Goal: Information Seeking & Learning: Learn about a topic

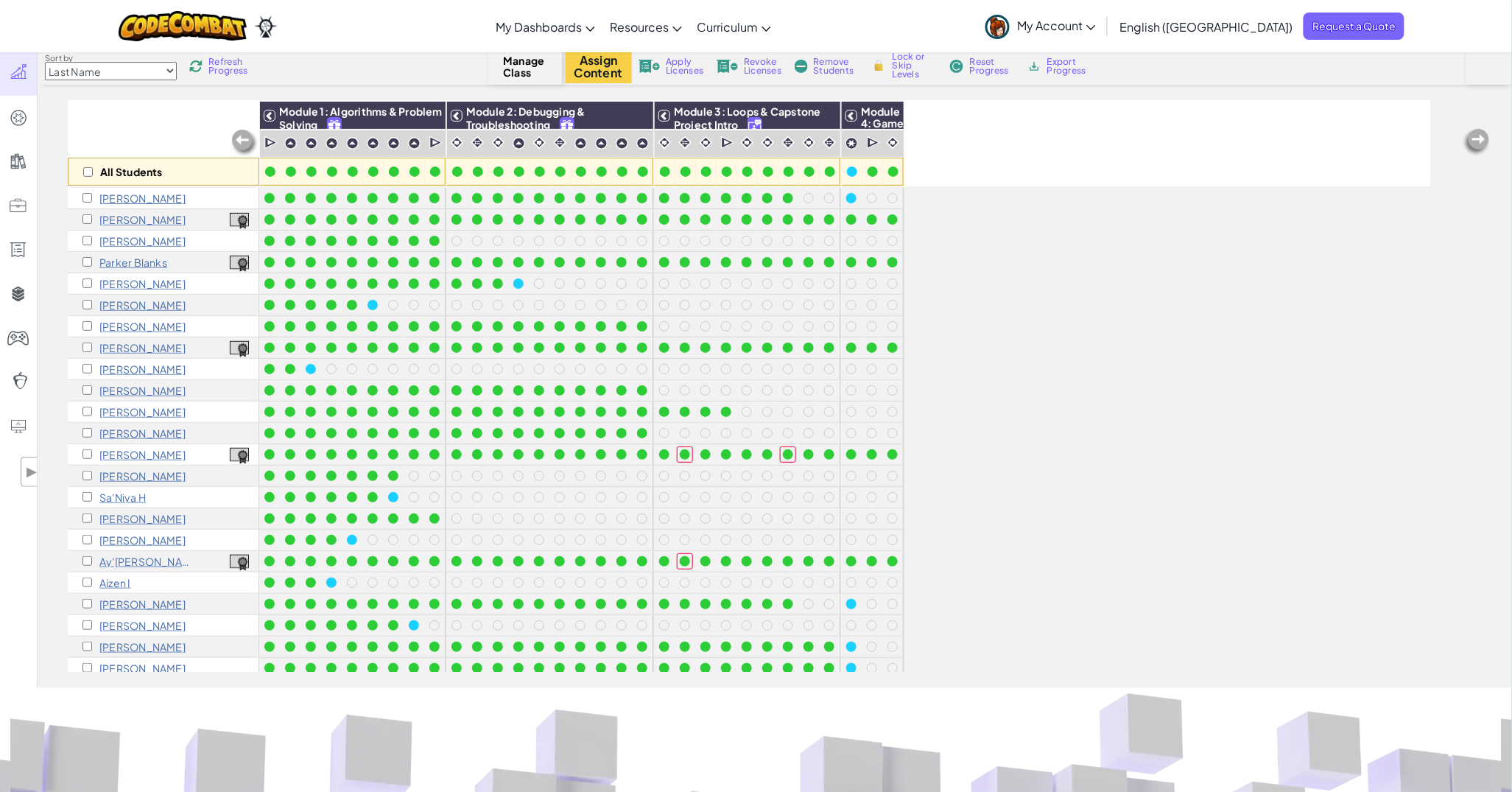
scroll to position [340, 0]
click at [853, 457] on div at bounding box center [851, 454] width 10 height 10
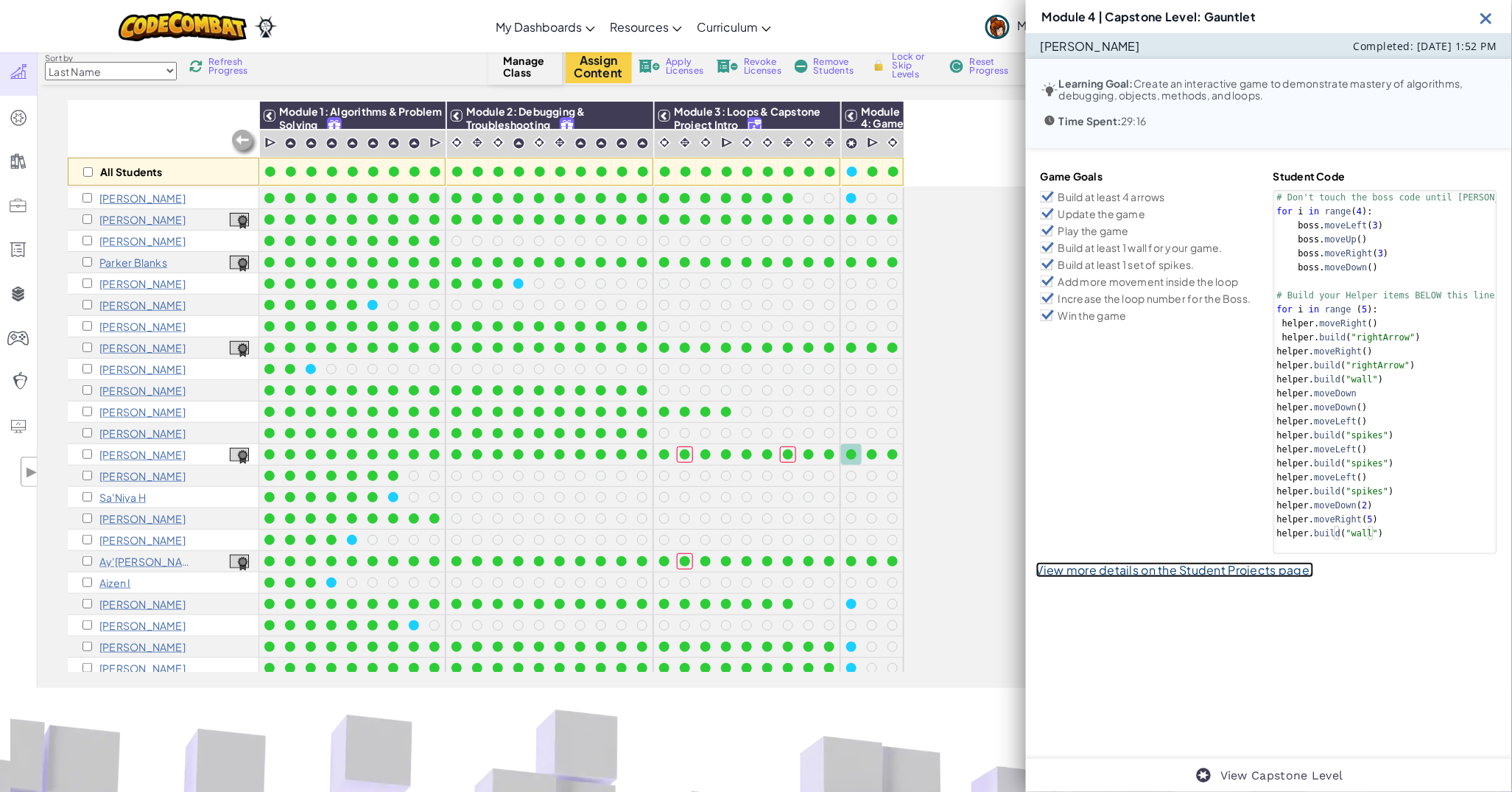
click at [1128, 565] on link "View more details on the Student Projects page." at bounding box center [1175, 570] width 277 height 15
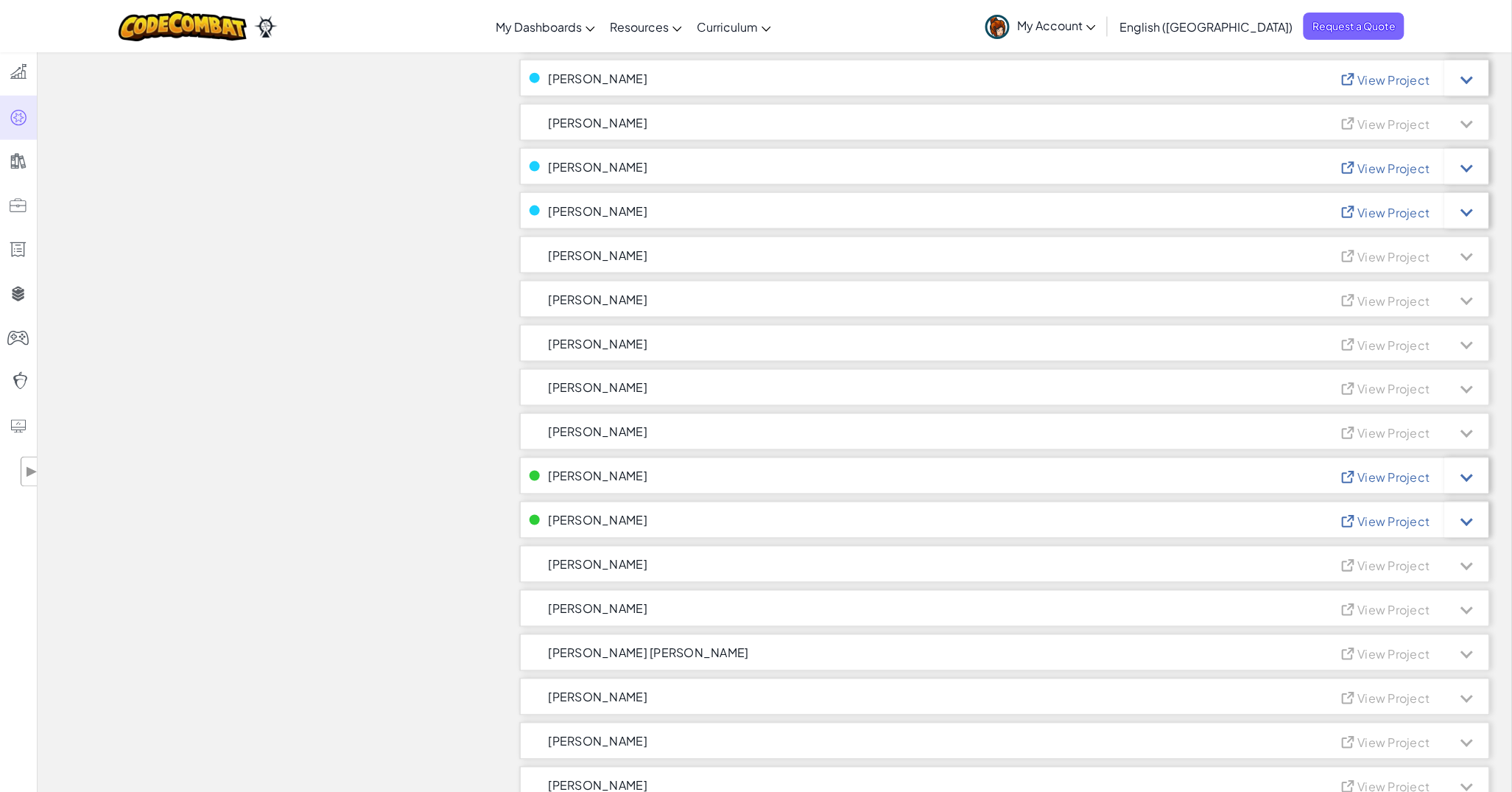
scroll to position [645, 0]
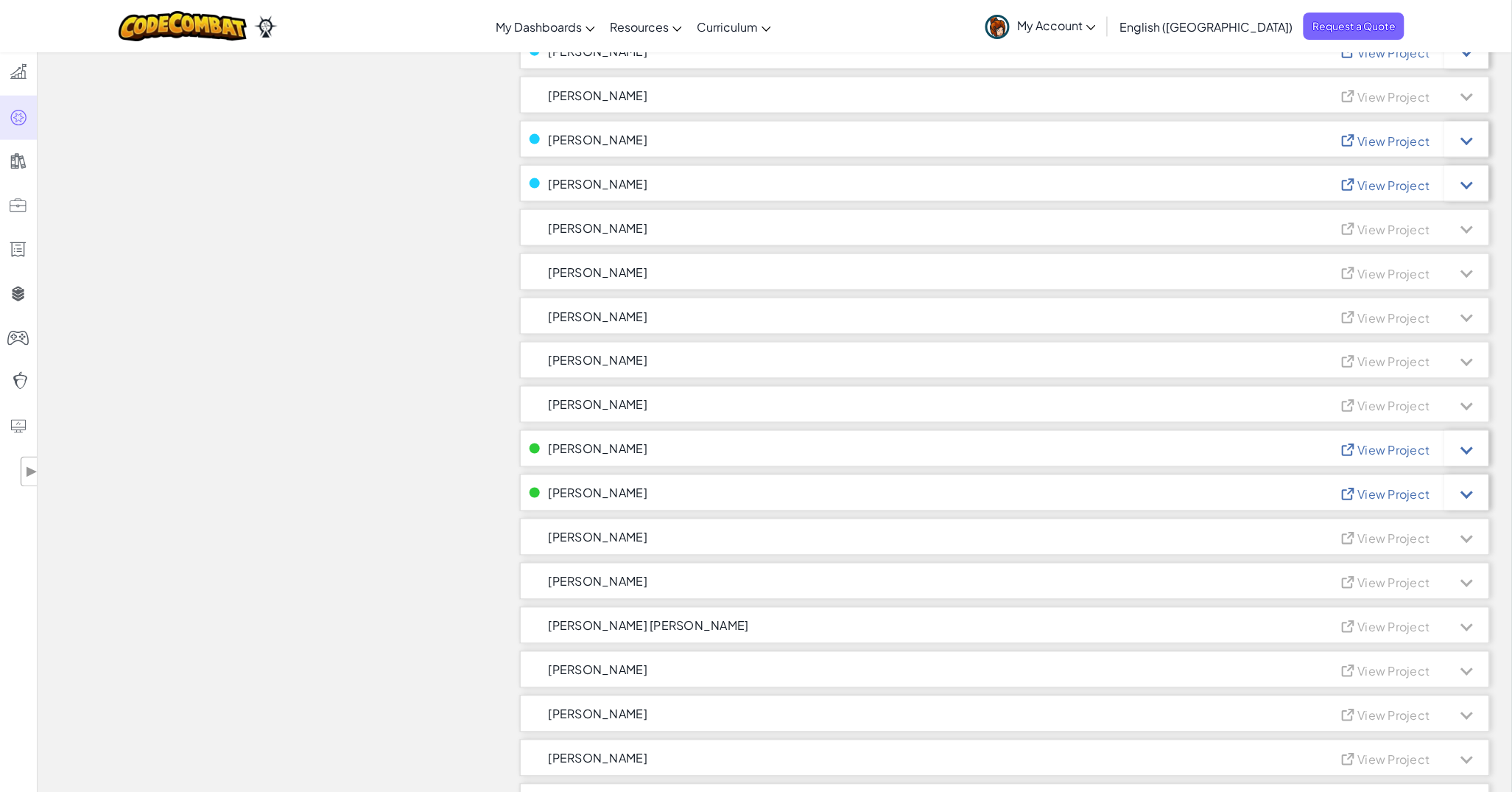
click at [1360, 444] on span "View Project" at bounding box center [1394, 451] width 72 height 15
click at [1394, 450] on span "View Project" at bounding box center [1394, 451] width 72 height 15
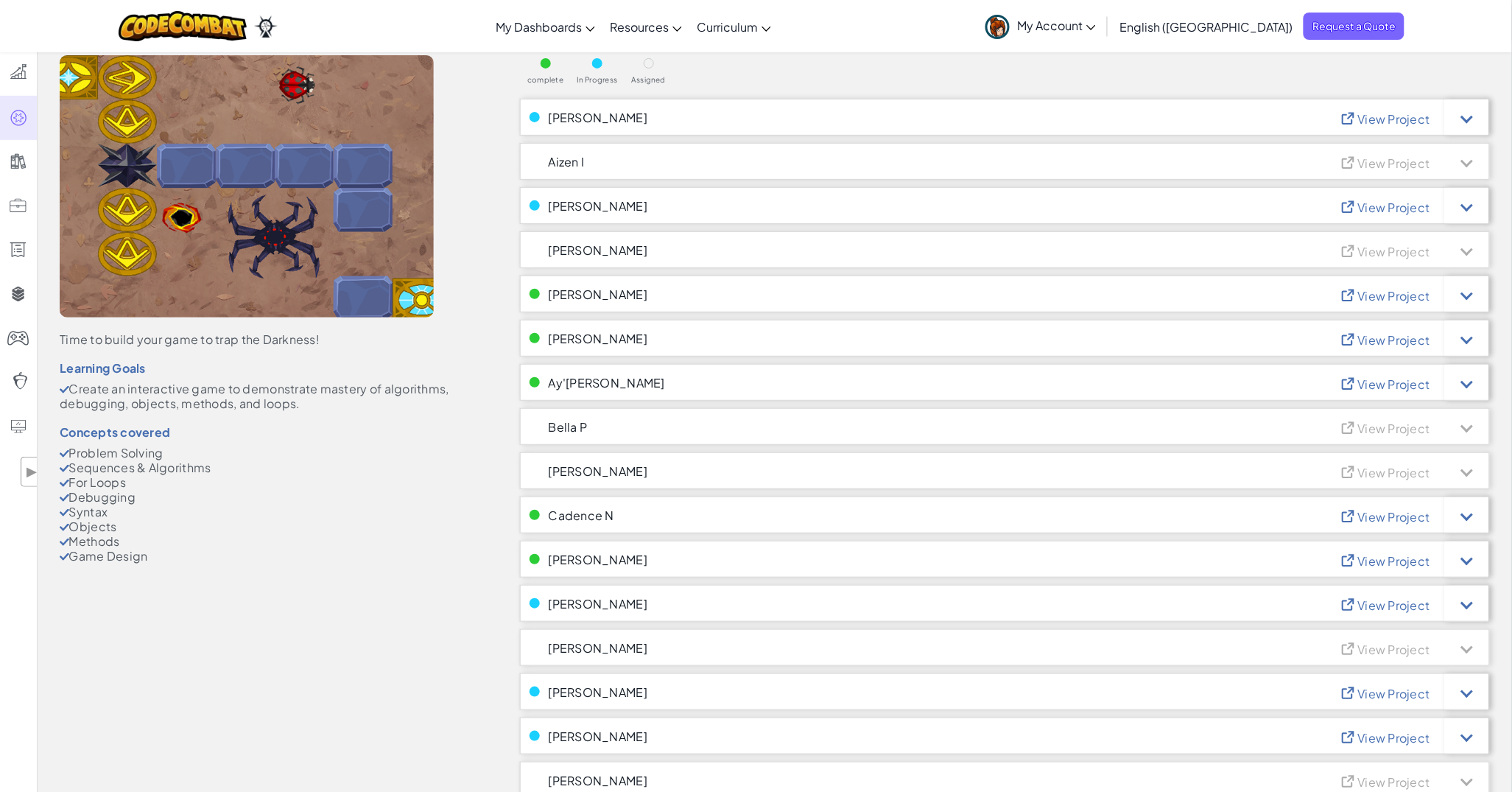
scroll to position [0, 0]
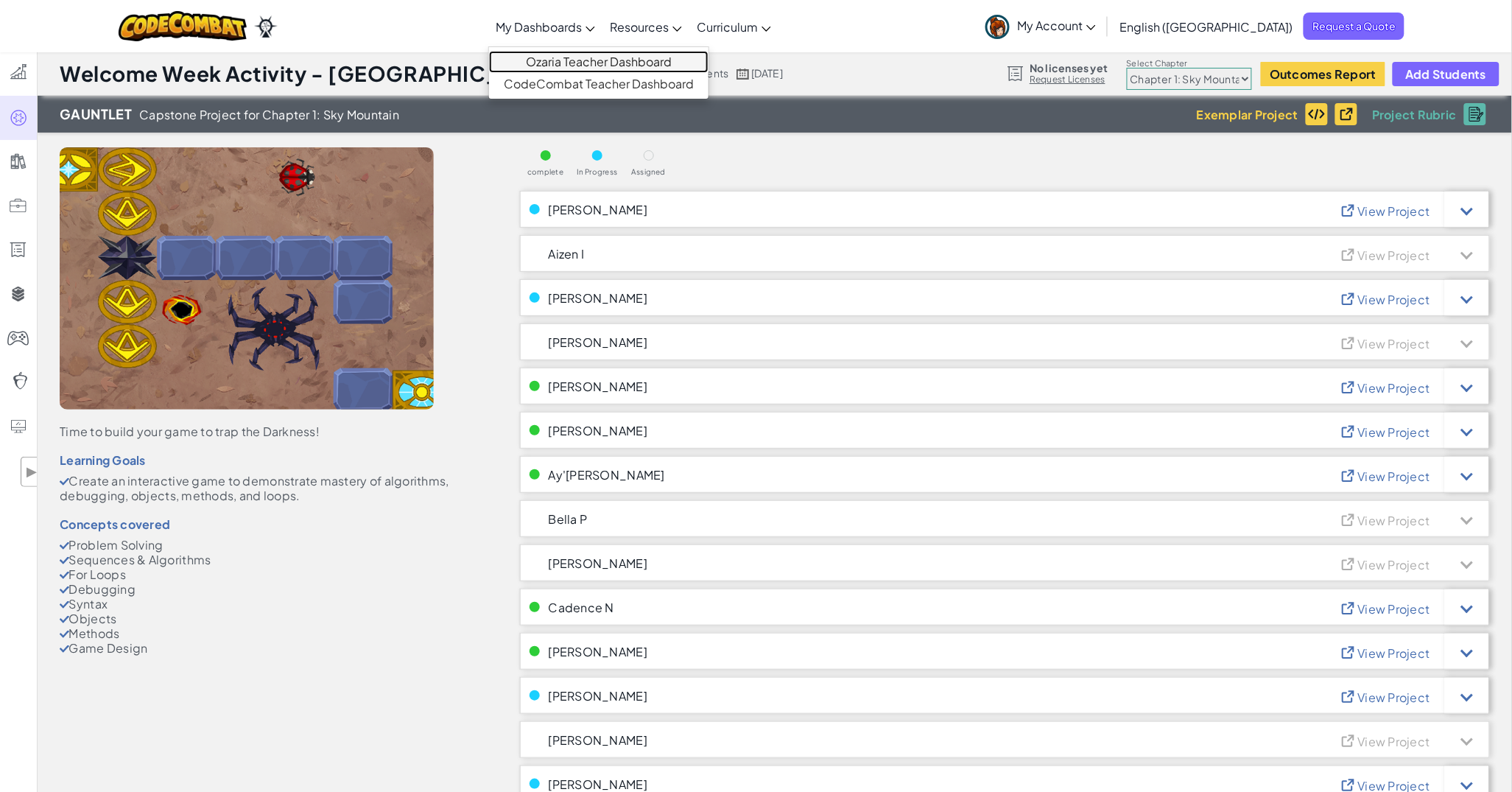
click at [605, 51] on link "Ozaria Teacher Dashboard" at bounding box center [599, 61] width 219 height 22
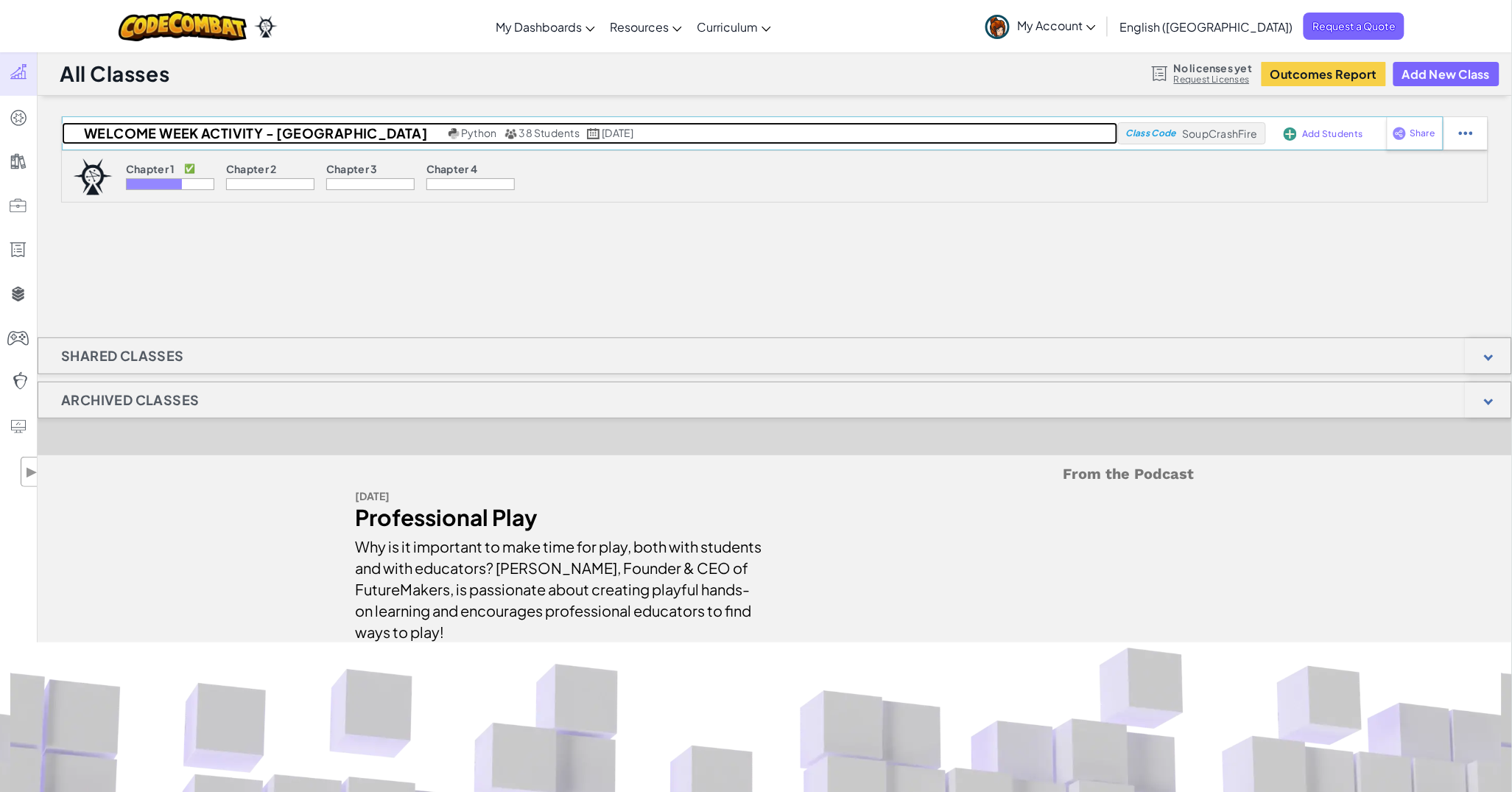
click at [519, 133] on span "38 Students" at bounding box center [549, 132] width 61 height 13
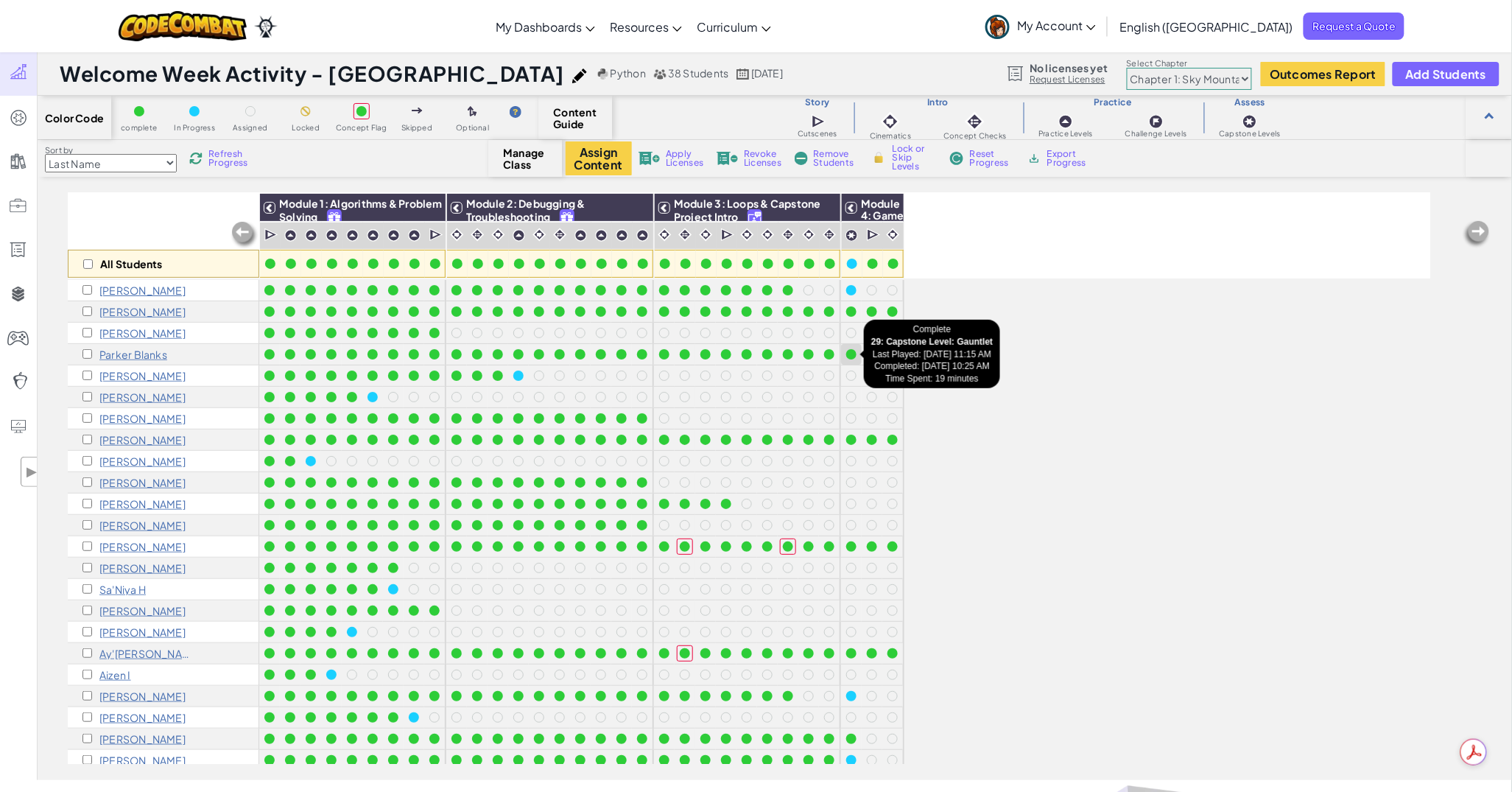
click at [848, 352] on div at bounding box center [851, 353] width 10 height 10
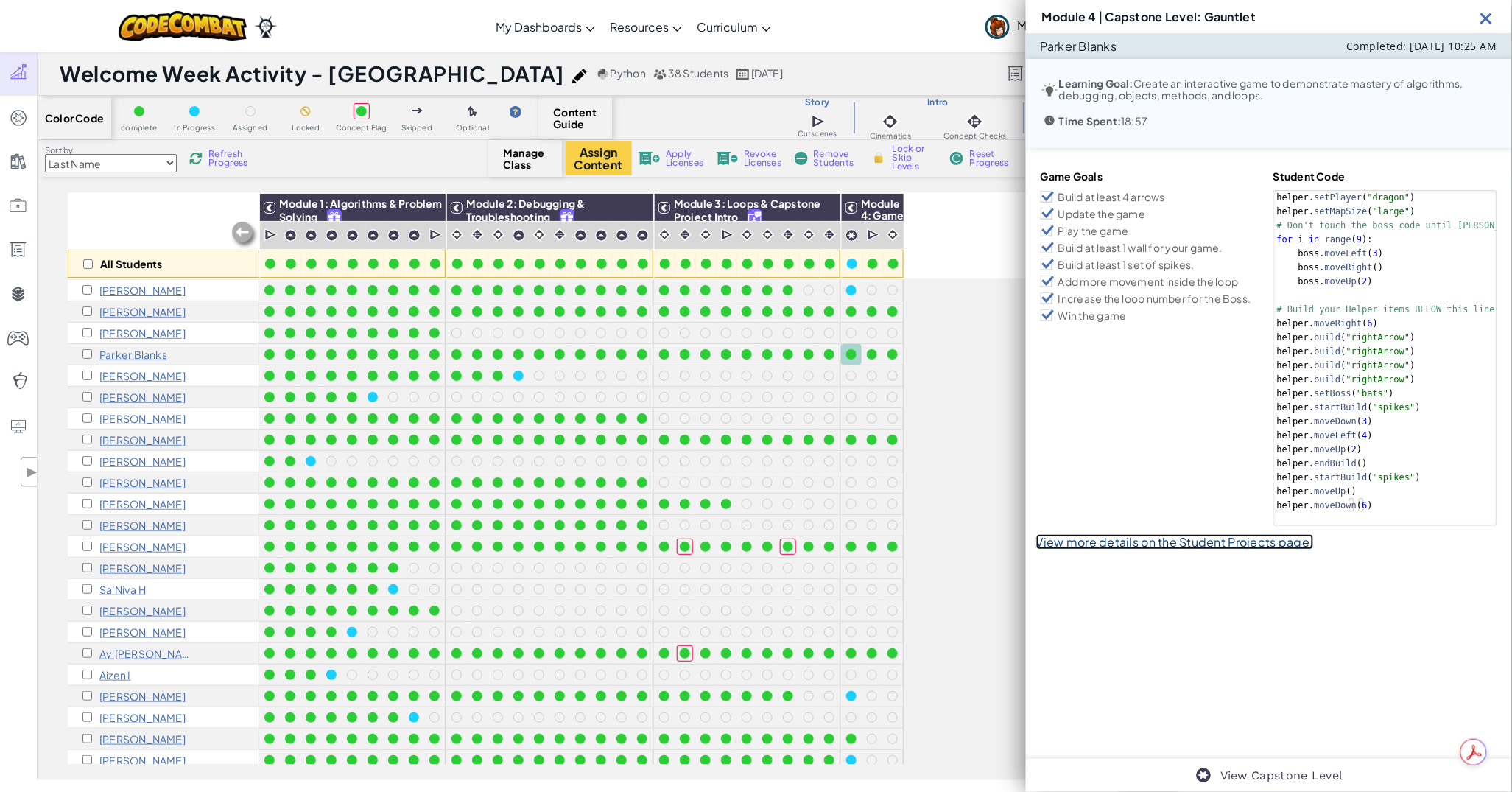
click at [1180, 538] on link "View more details on the Student Projects page." at bounding box center [1175, 542] width 277 height 15
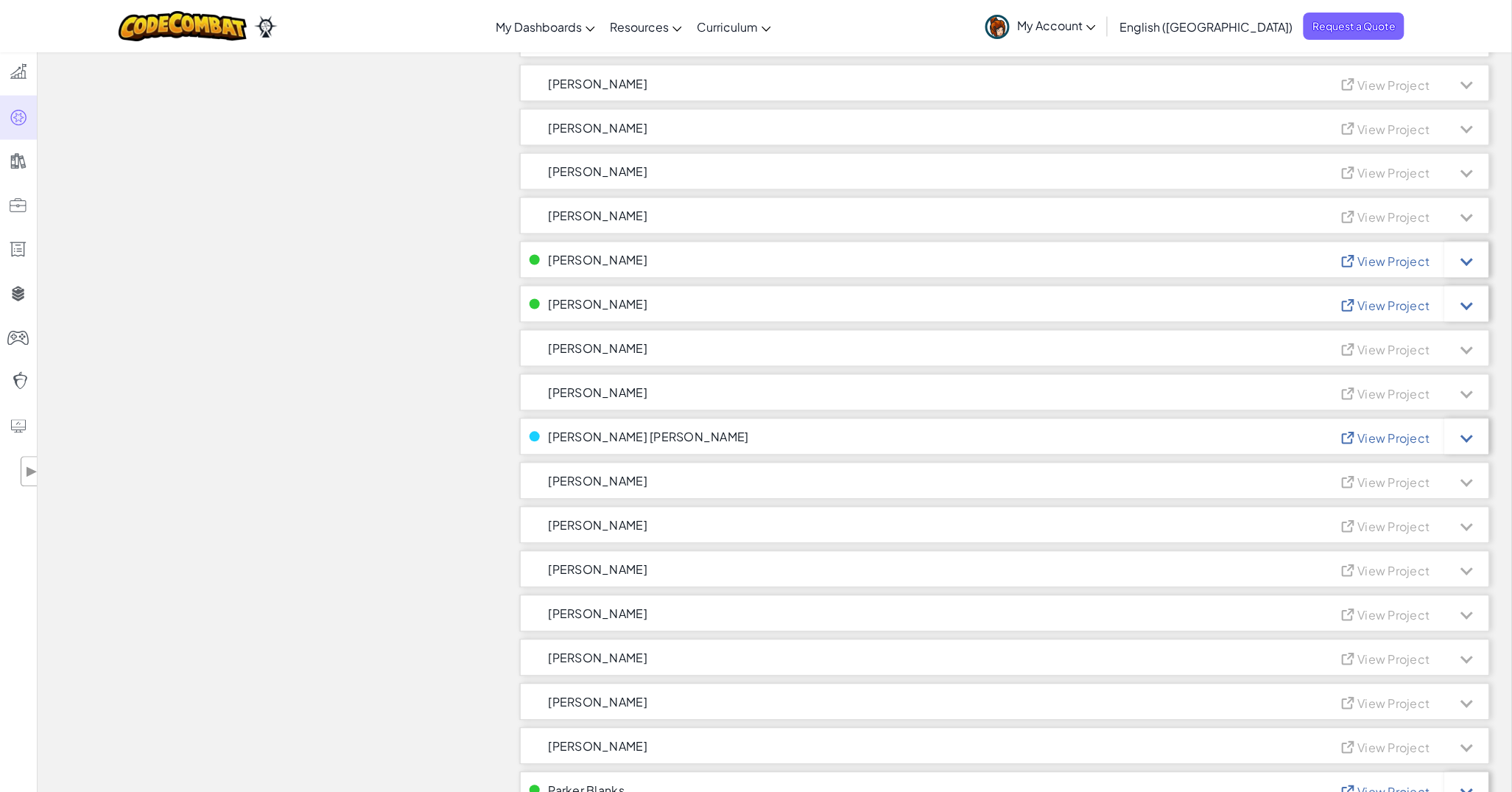
scroll to position [1290, 0]
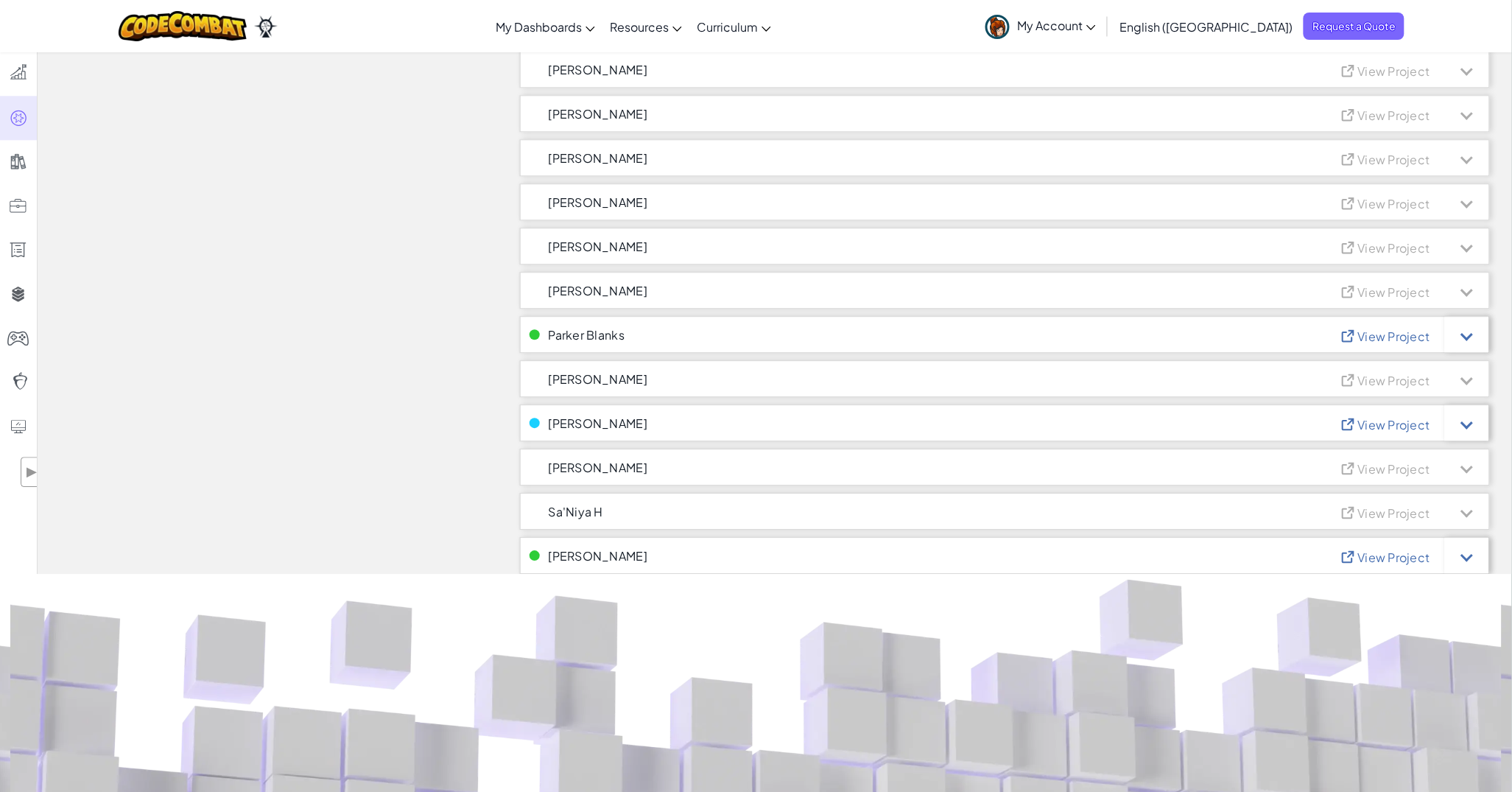
click at [1375, 334] on span "View Project" at bounding box center [1394, 337] width 72 height 15
click at [1468, 336] on div at bounding box center [1468, 335] width 12 height 12
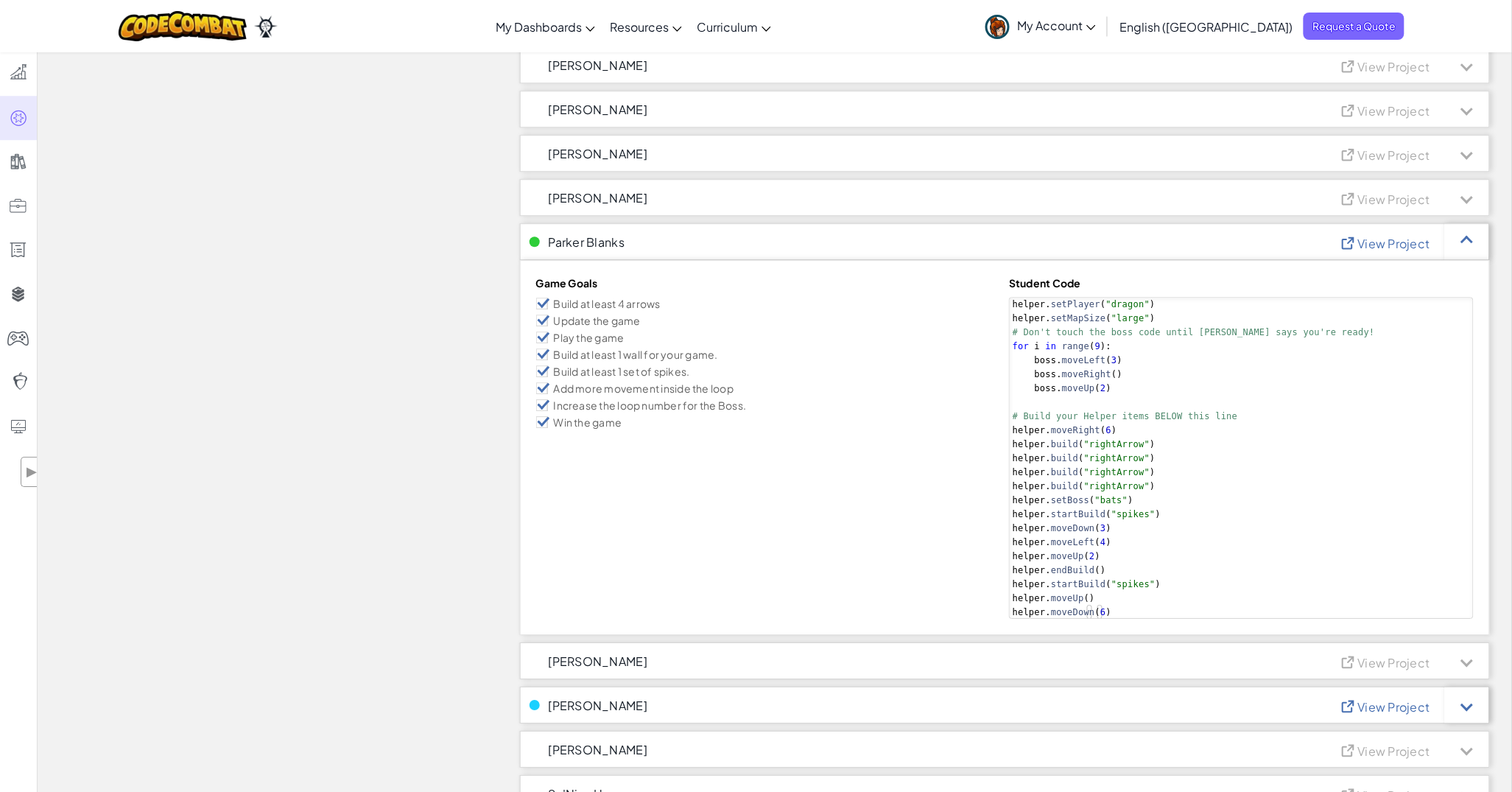
scroll to position [1382, 0]
click at [1390, 240] on span "View Project" at bounding box center [1394, 244] width 72 height 15
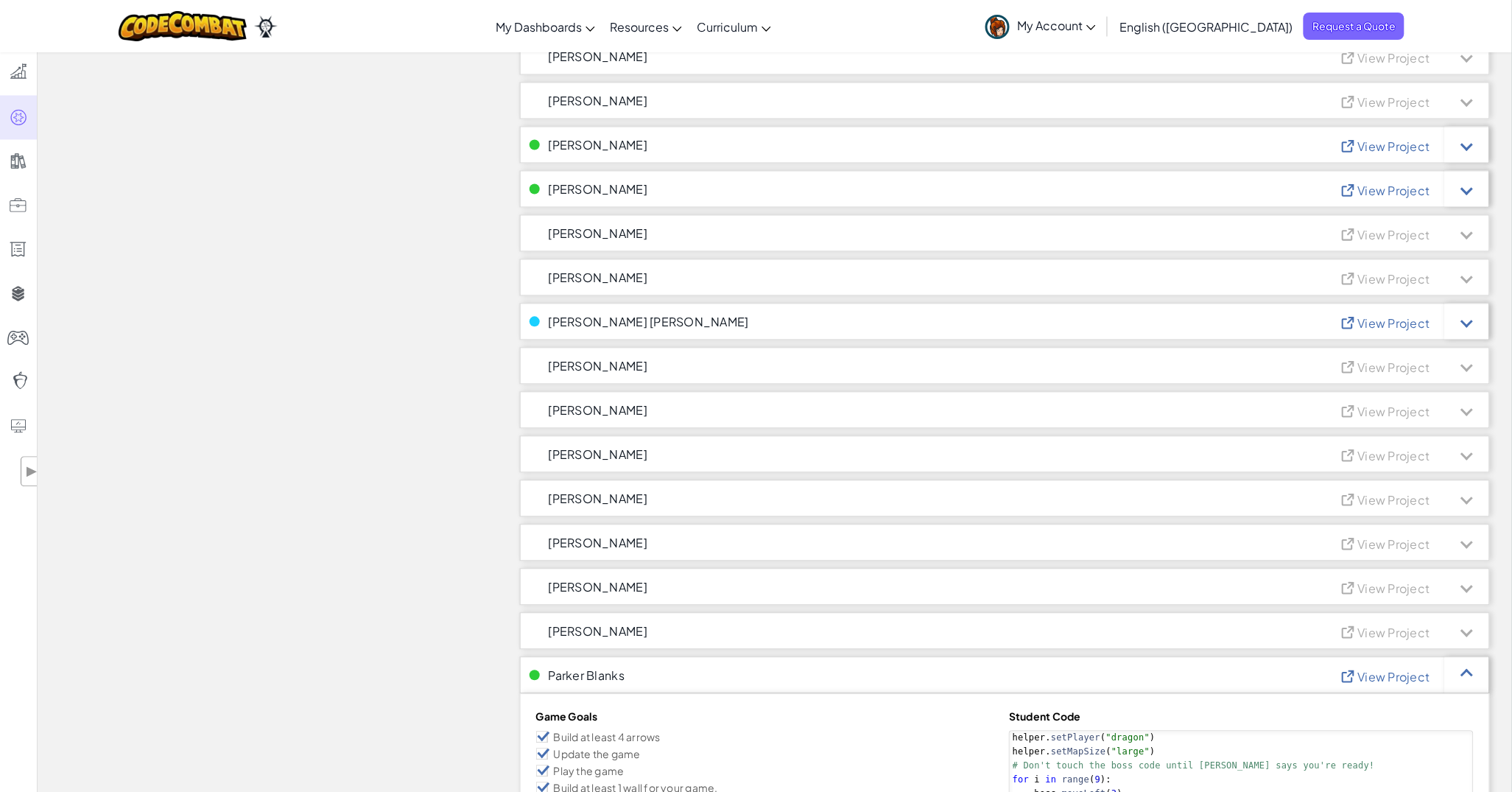
scroll to position [921, 0]
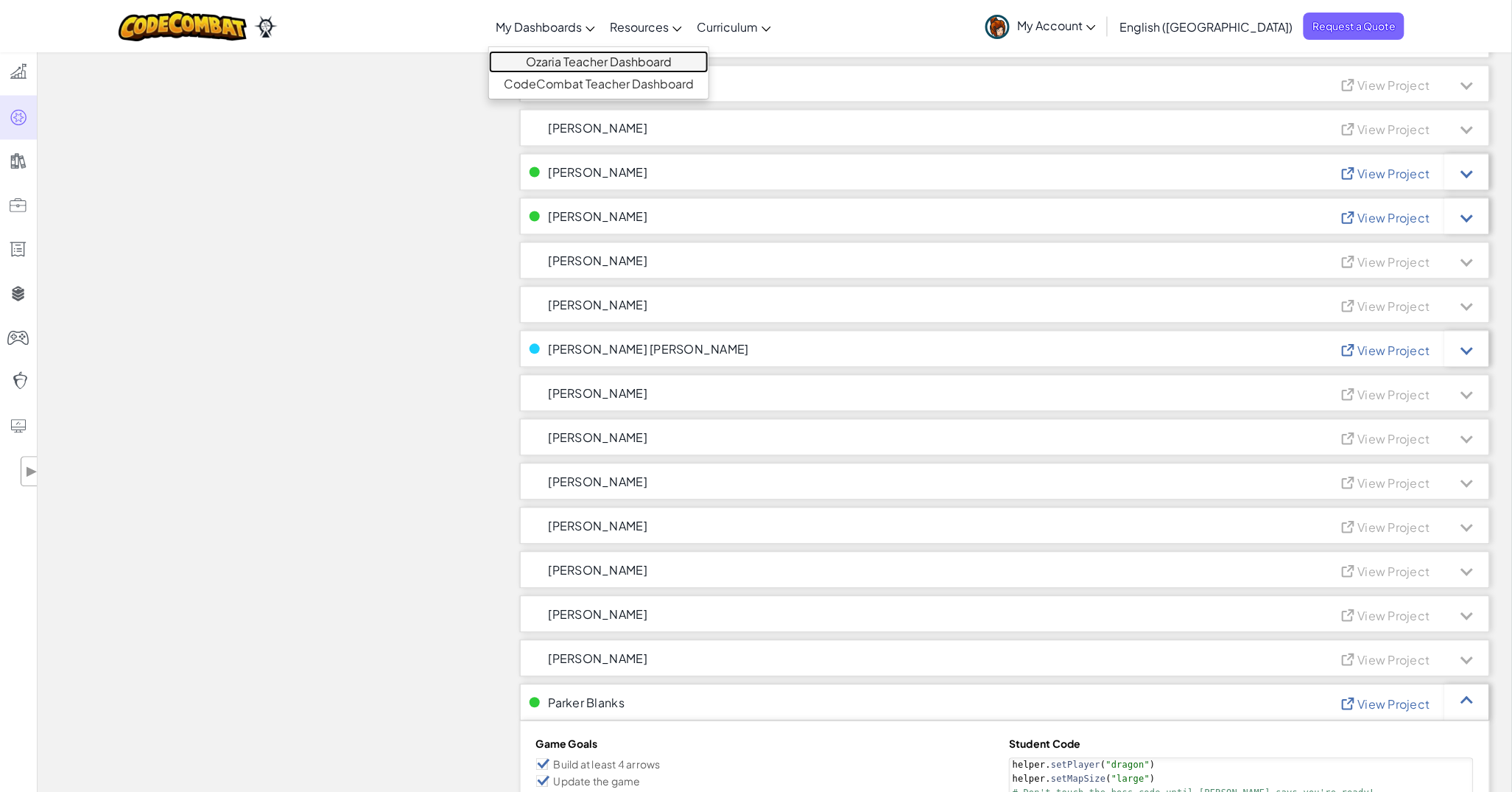
click at [600, 61] on link "Ozaria Teacher Dashboard" at bounding box center [599, 61] width 219 height 22
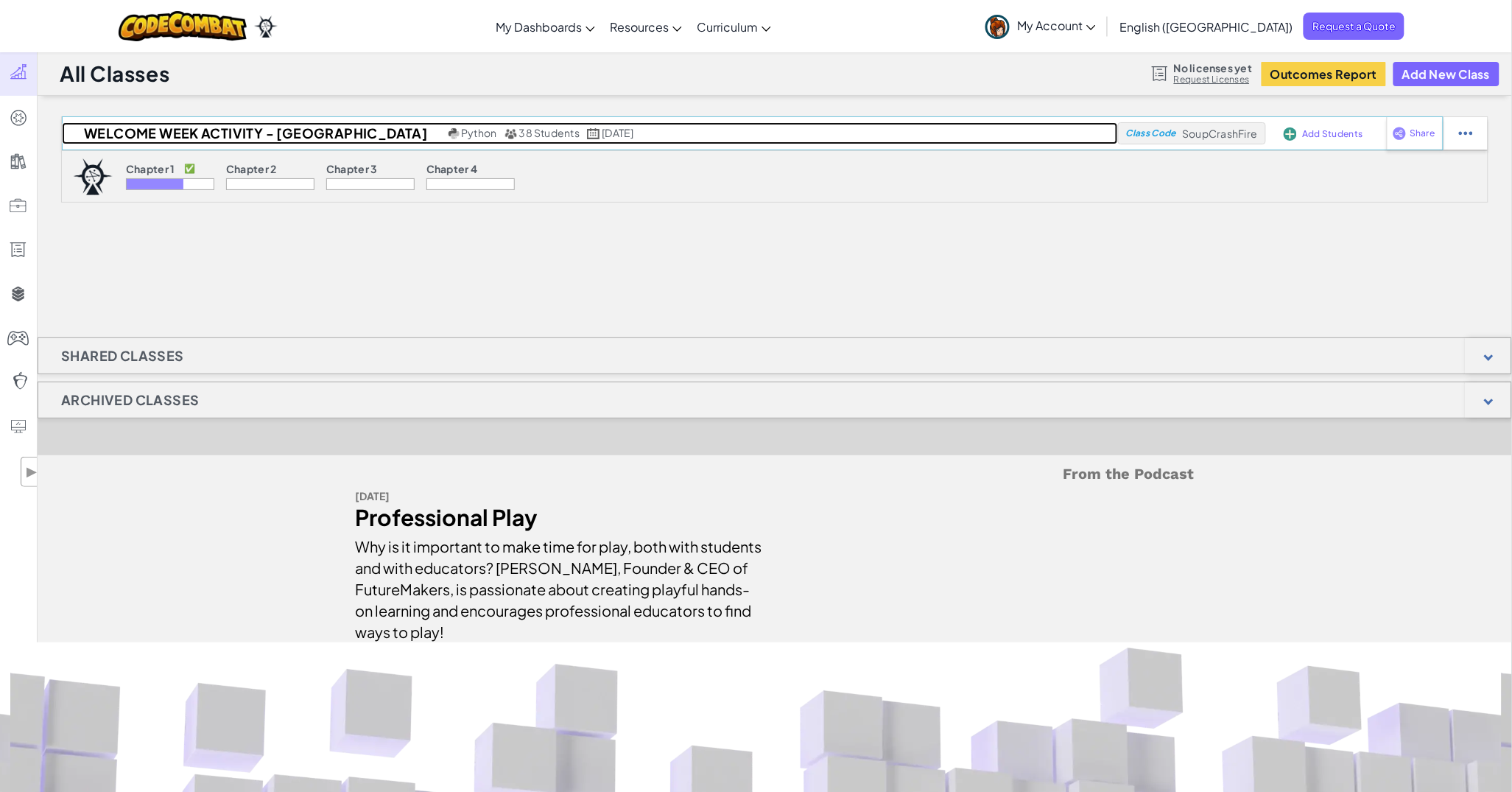
click at [519, 137] on span "38 Students" at bounding box center [549, 132] width 61 height 13
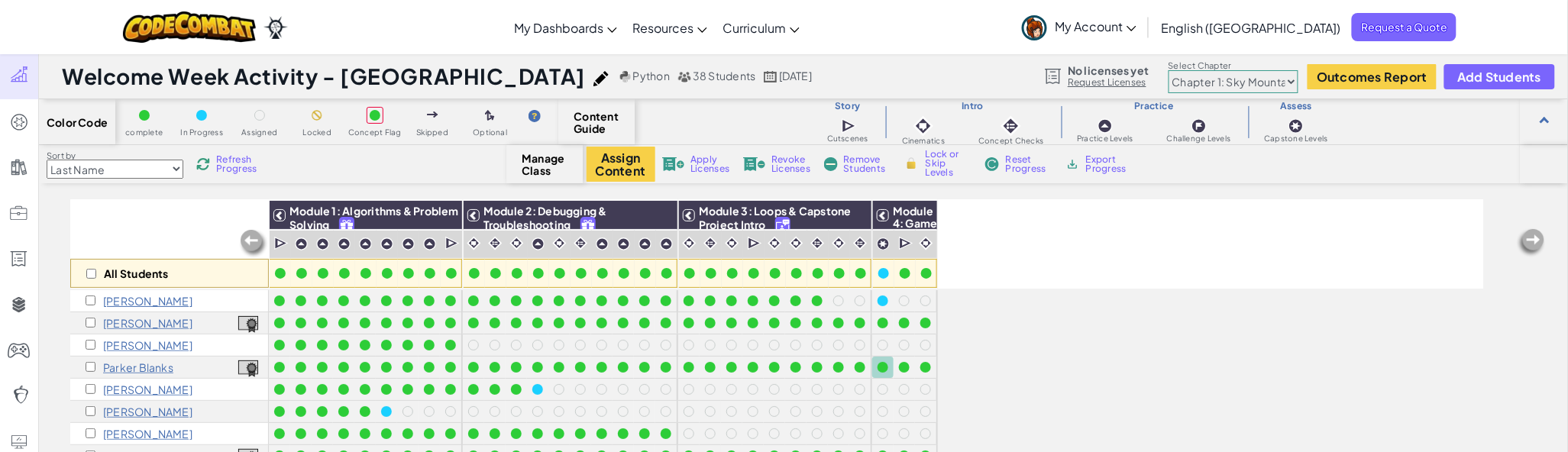
click at [987, 451] on div "All Students Module 1: Algorithms & Problem Solving Module 2: Debugging & Troub…" at bounding box center [776, 261] width 1413 height 427
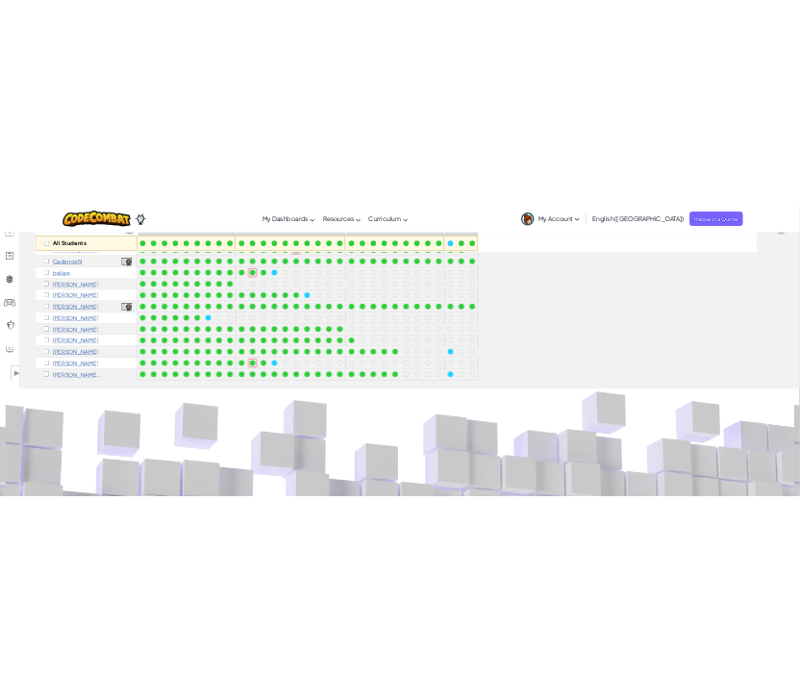
scroll to position [240, 0]
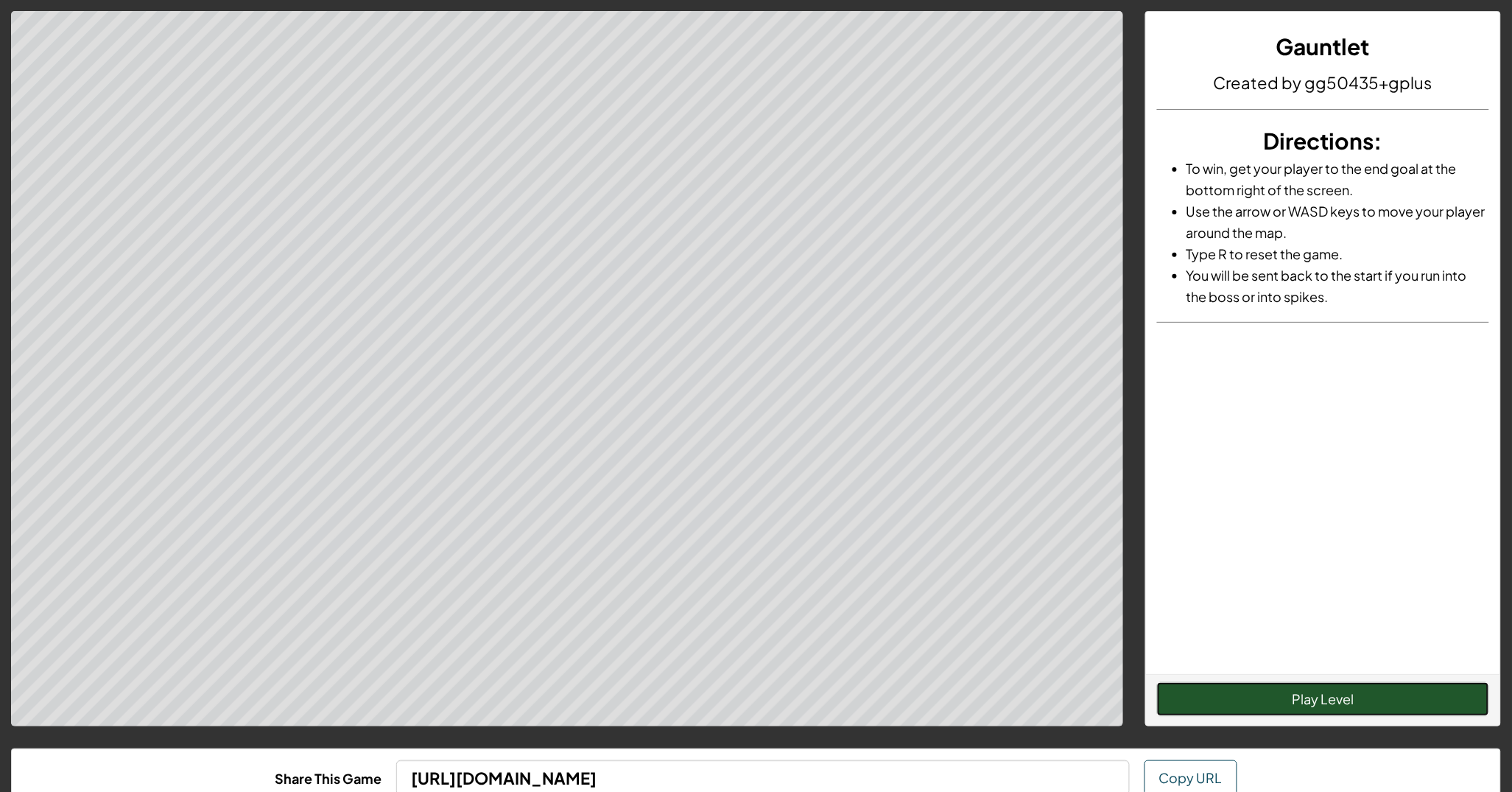
click at [1318, 702] on button "Play Level" at bounding box center [1323, 699] width 332 height 34
